Goal: Browse casually

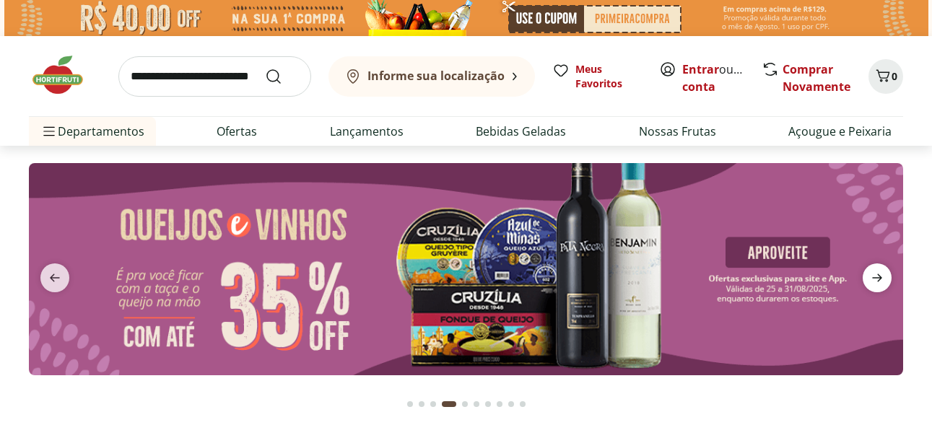
click at [881, 272] on icon "next" at bounding box center [876, 277] width 17 height 17
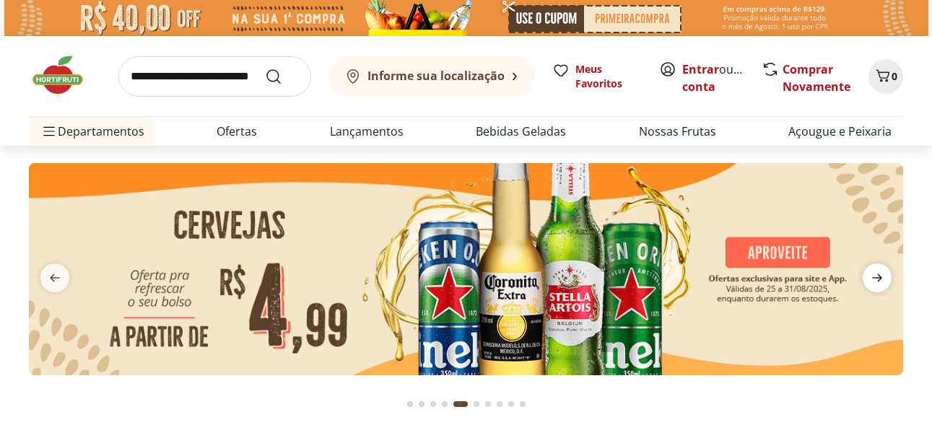
click at [881, 272] on icon "next" at bounding box center [876, 277] width 17 height 17
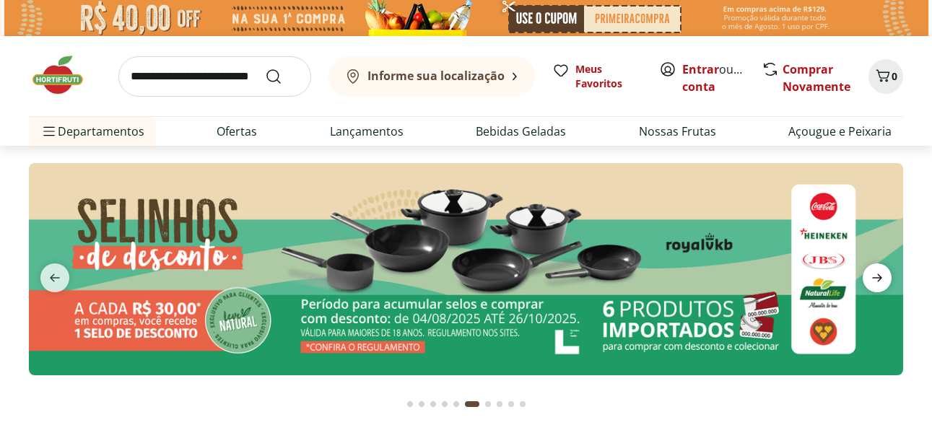
click at [881, 272] on icon "next" at bounding box center [876, 277] width 17 height 17
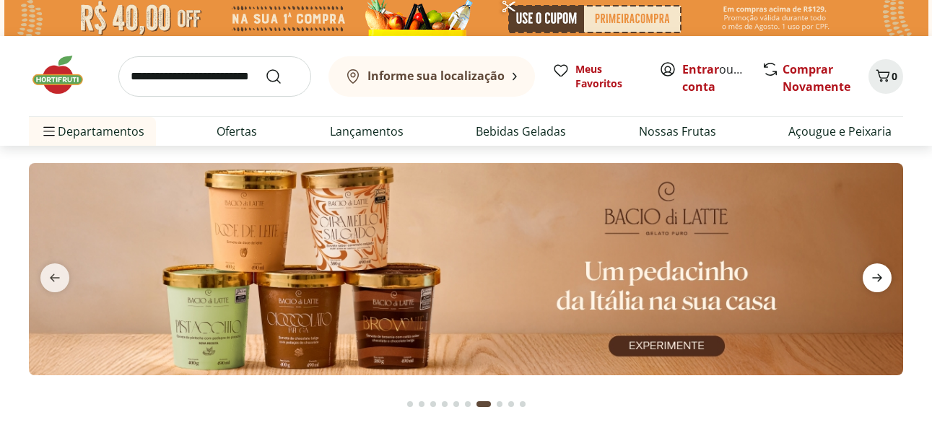
click at [881, 272] on icon "next" at bounding box center [876, 277] width 17 height 17
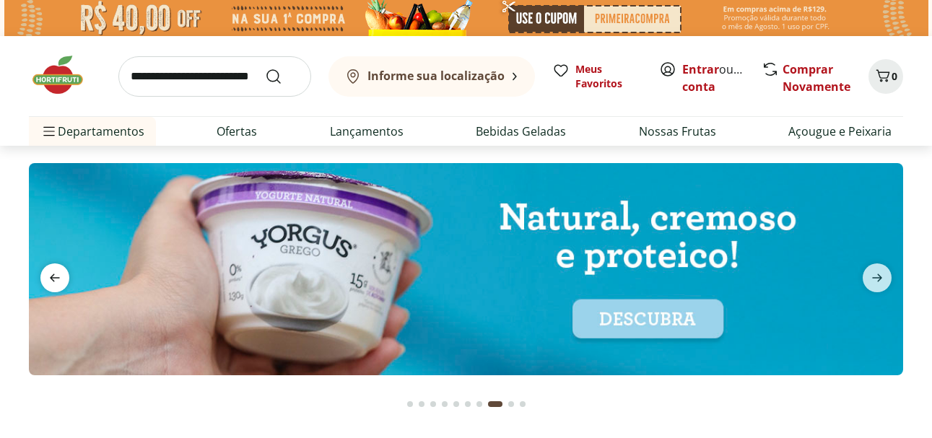
click at [58, 277] on icon "previous" at bounding box center [55, 278] width 10 height 8
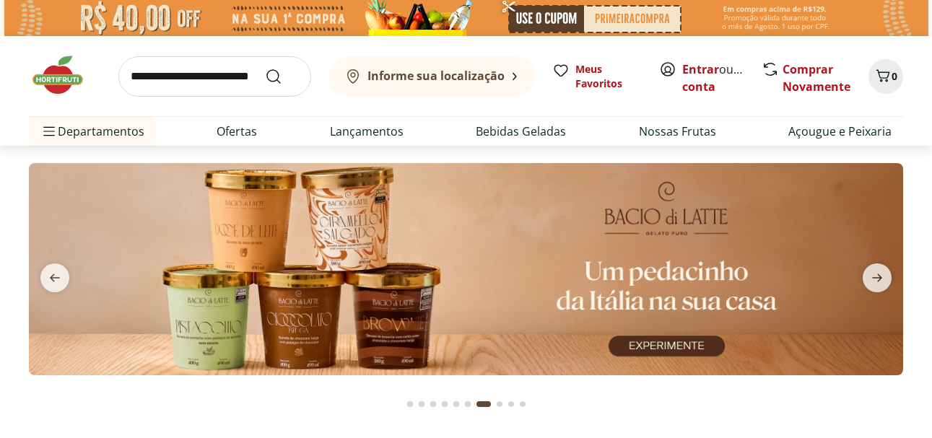
click at [374, 276] on img at bounding box center [466, 268] width 874 height 211
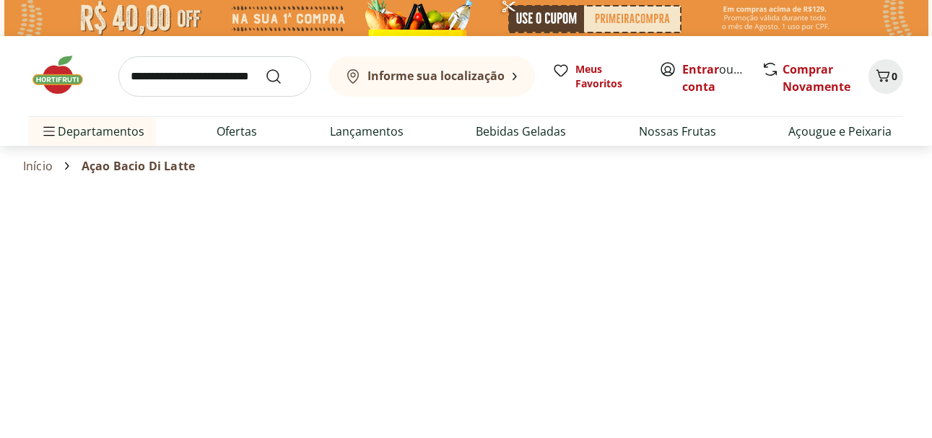
select select "**********"
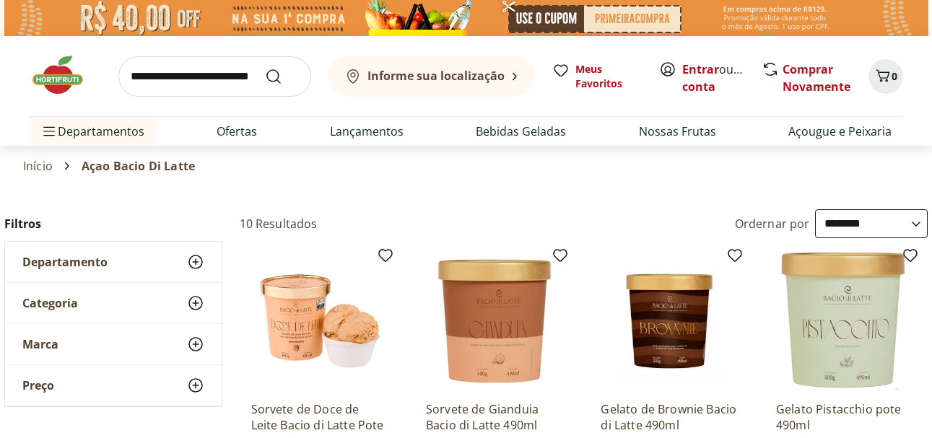
click at [54, 77] on img at bounding box center [65, 74] width 72 height 43
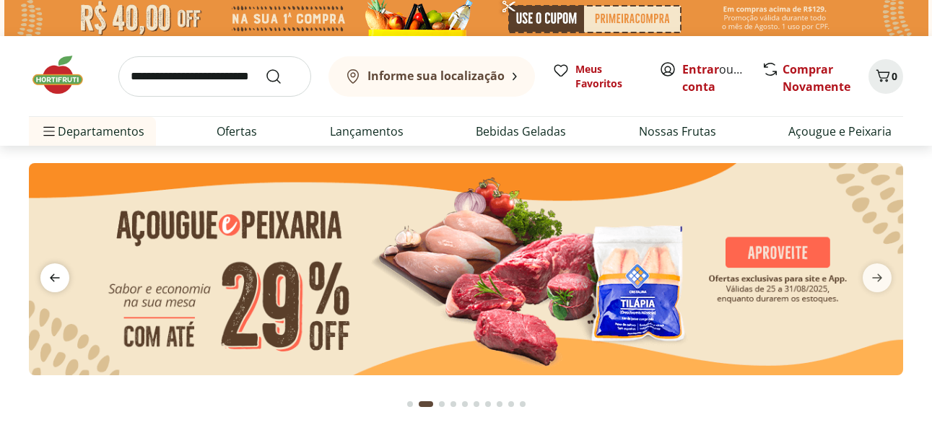
click at [55, 278] on icon "previous" at bounding box center [55, 278] width 10 height 8
click at [918, 136] on div "Informe sua localização Meus Favoritos Entrar ou Criar conta Comprar Novamente …" at bounding box center [466, 91] width 932 height 110
click at [880, 274] on icon "next" at bounding box center [876, 277] width 17 height 17
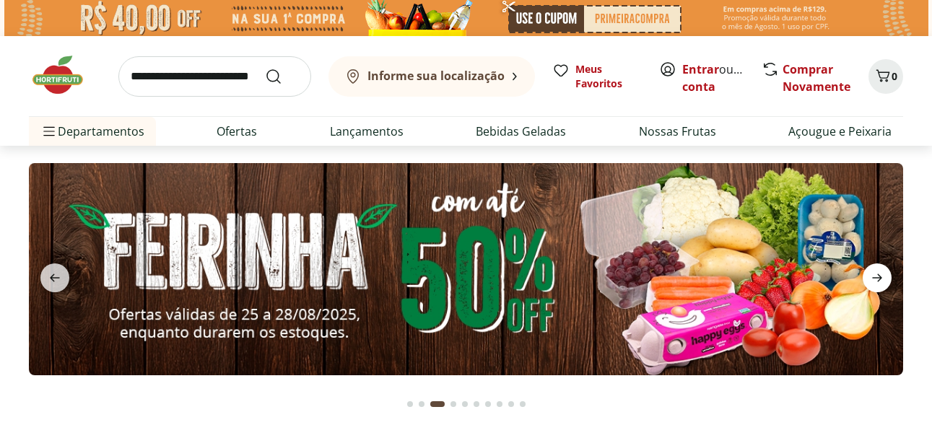
click at [880, 274] on icon "next" at bounding box center [876, 277] width 17 height 17
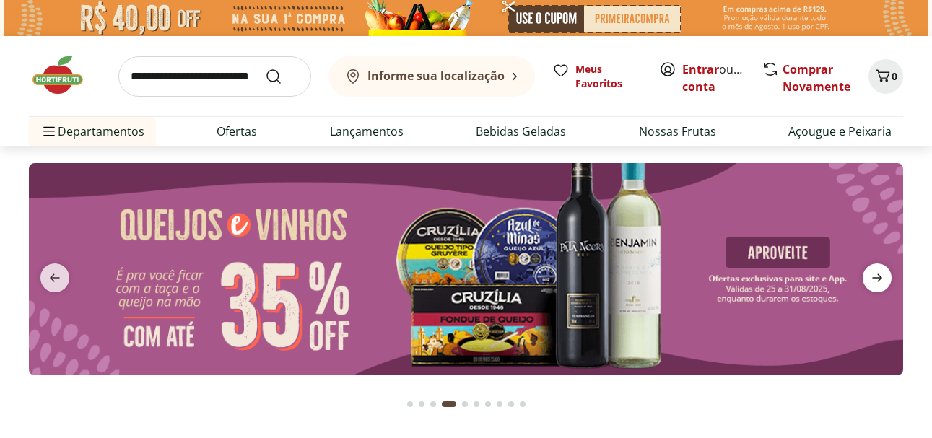
click at [880, 274] on icon "next" at bounding box center [876, 277] width 17 height 17
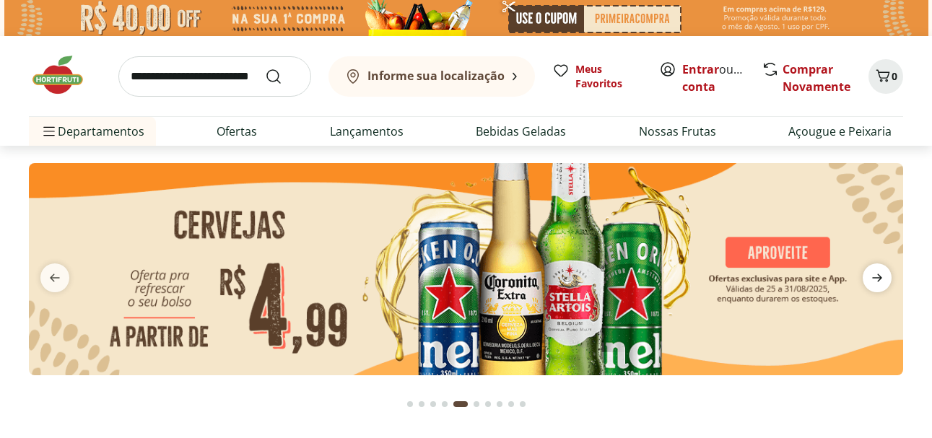
click at [880, 274] on icon "next" at bounding box center [876, 277] width 17 height 17
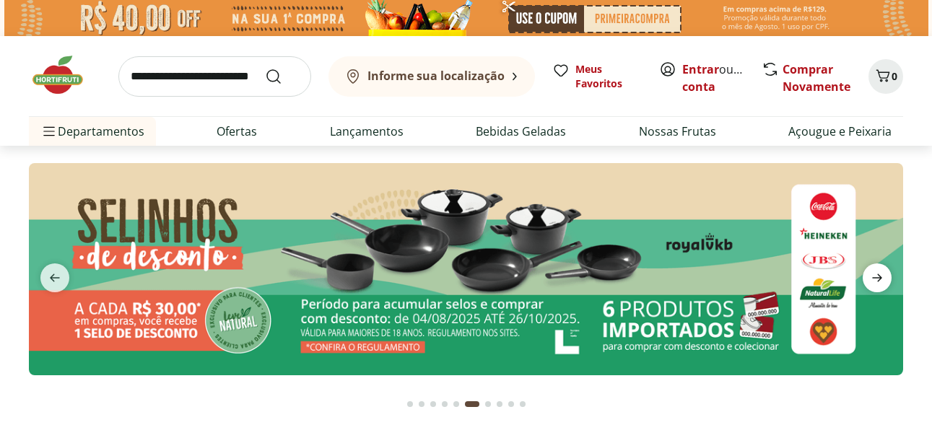
click at [880, 274] on icon "next" at bounding box center [876, 277] width 17 height 17
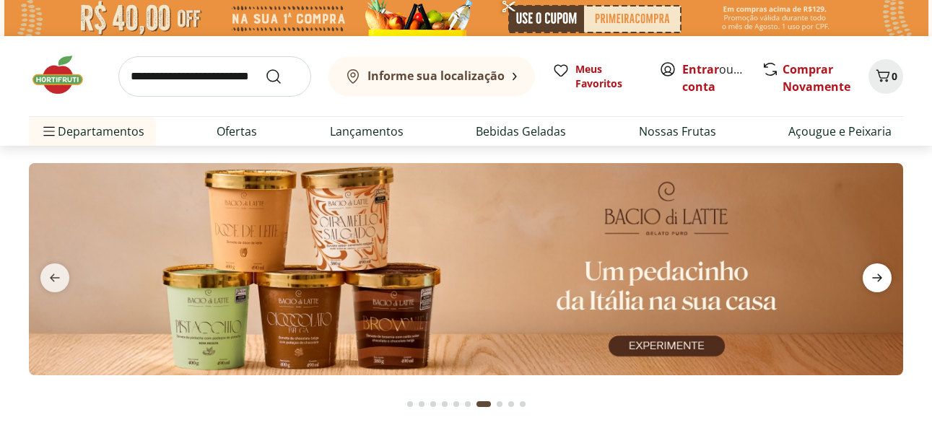
click at [880, 274] on icon "next" at bounding box center [876, 277] width 17 height 17
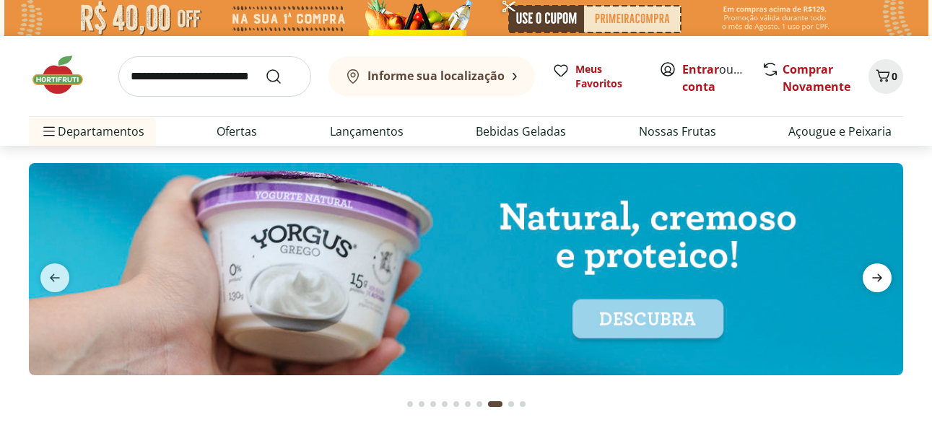
click at [880, 274] on icon "next" at bounding box center [876, 277] width 17 height 17
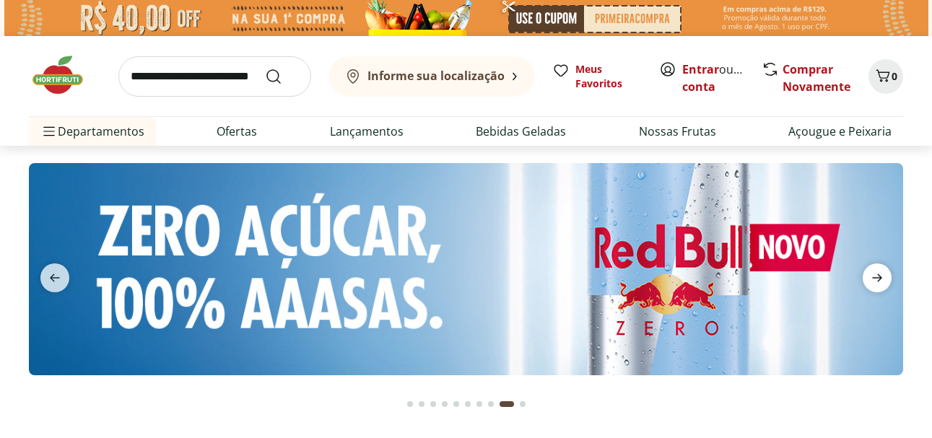
click at [880, 274] on icon "next" at bounding box center [876, 277] width 17 height 17
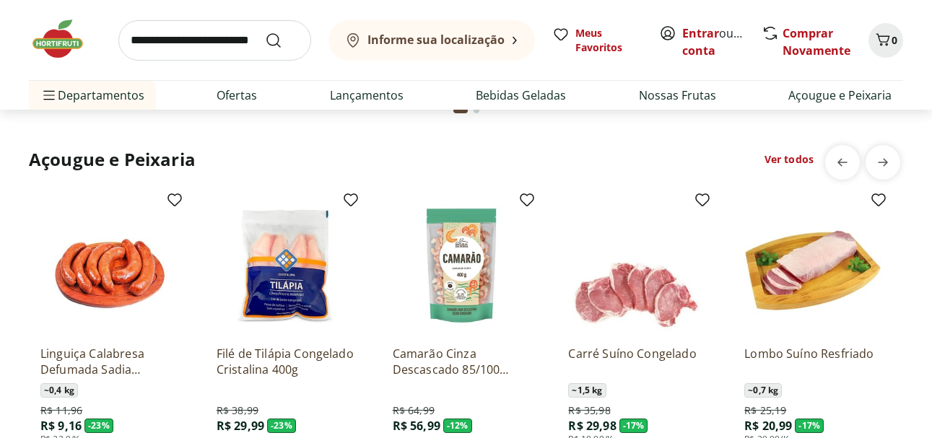
scroll to position [1516, 0]
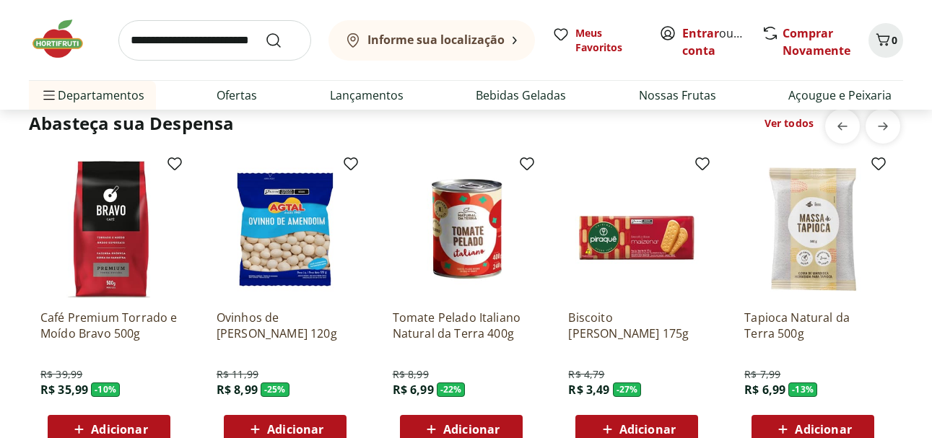
scroll to position [1949, 0]
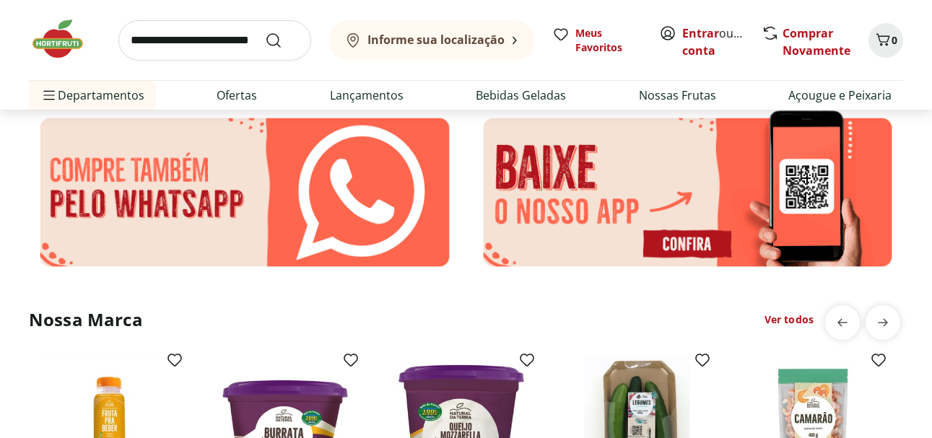
scroll to position [2526, 0]
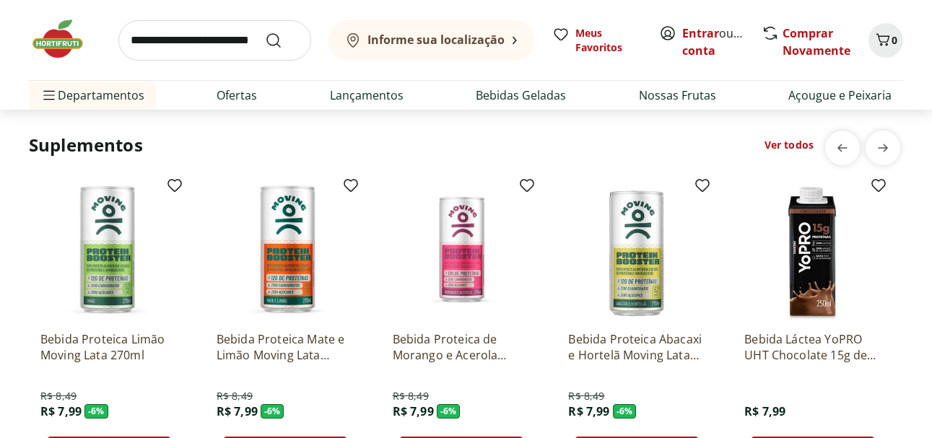
scroll to position [2959, 0]
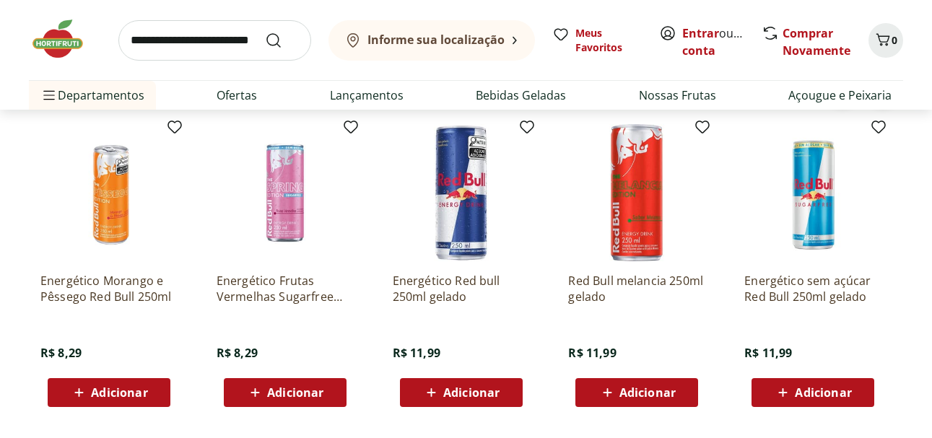
scroll to position [3392, 0]
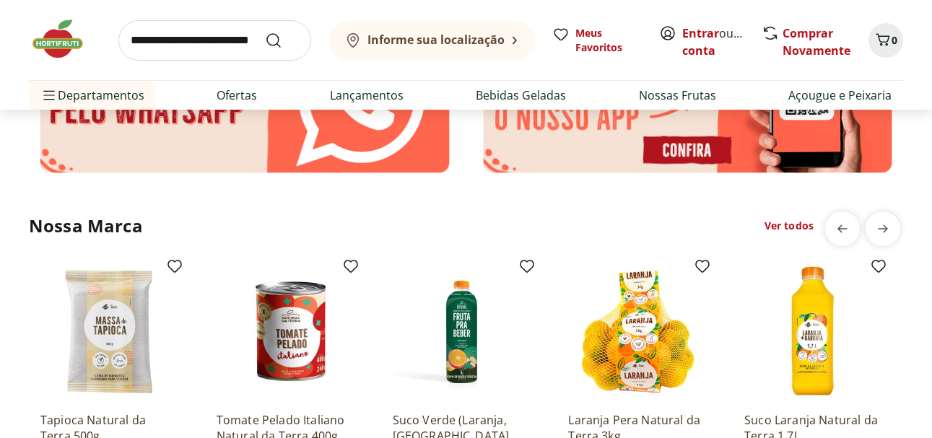
scroll to position [2598, 0]
